Goal: Transaction & Acquisition: Purchase product/service

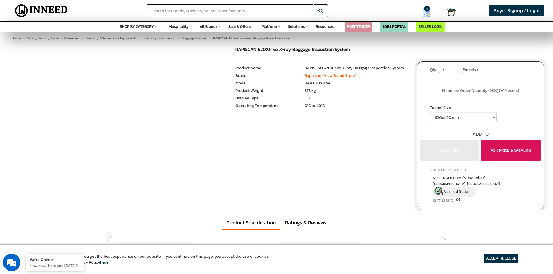
click at [502, 150] on button "ASK PRICE & CATALOG" at bounding box center [511, 150] width 60 height 20
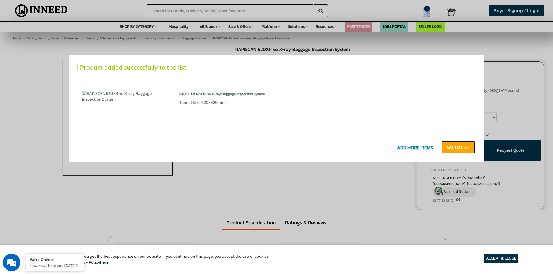
click at [450, 146] on link "GO T0 LIST" at bounding box center [458, 147] width 34 height 13
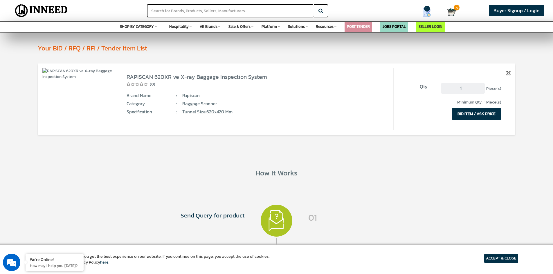
click at [480, 115] on button "BID ITEM / ASK PRICE" at bounding box center [477, 114] width 50 height 12
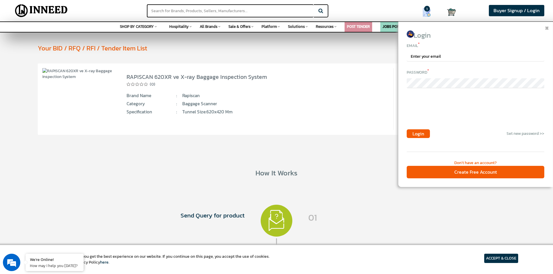
click at [545, 26] on span at bounding box center [547, 27] width 4 height 4
